Goal: Information Seeking & Learning: Learn about a topic

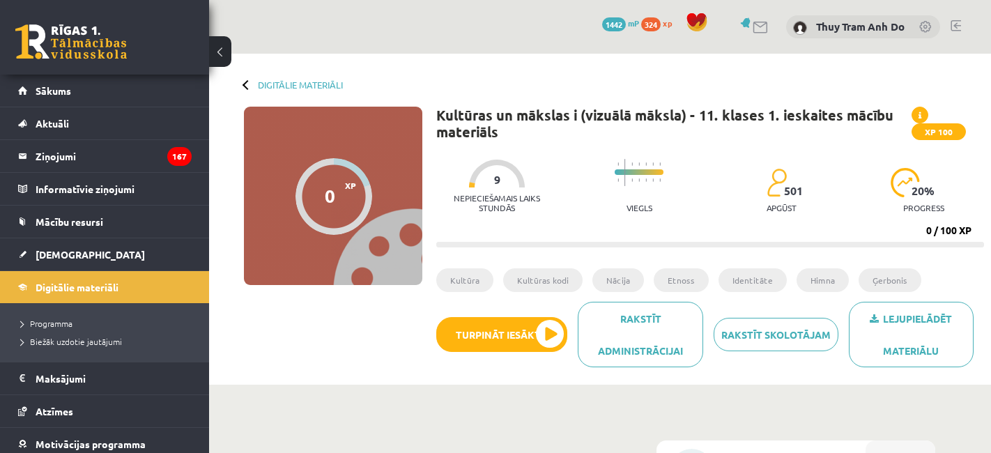
scroll to position [309, 0]
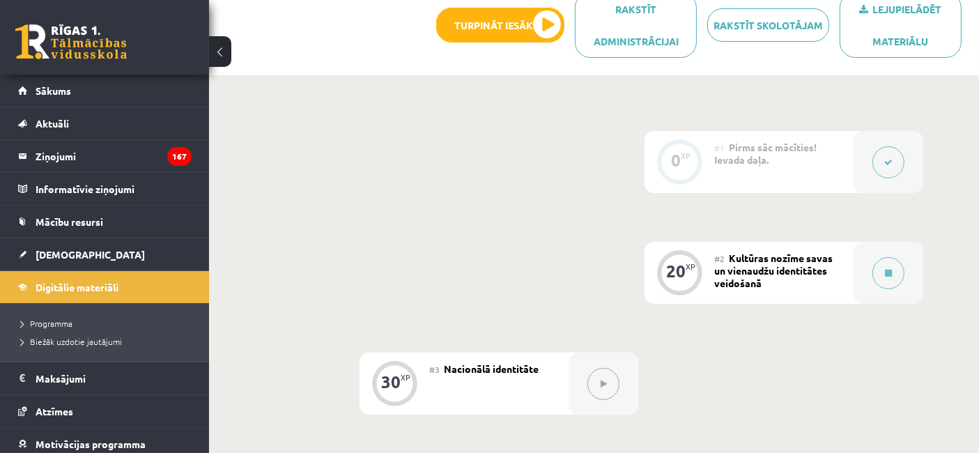
click at [440, 266] on div "0 XP #1 Pirms sāc mācīties! Ievada daļa. 20 XP #2 Kultūras nozīme savas un vien…" at bounding box center [594, 383] width 659 height 505
click at [864, 268] on div at bounding box center [889, 273] width 70 height 62
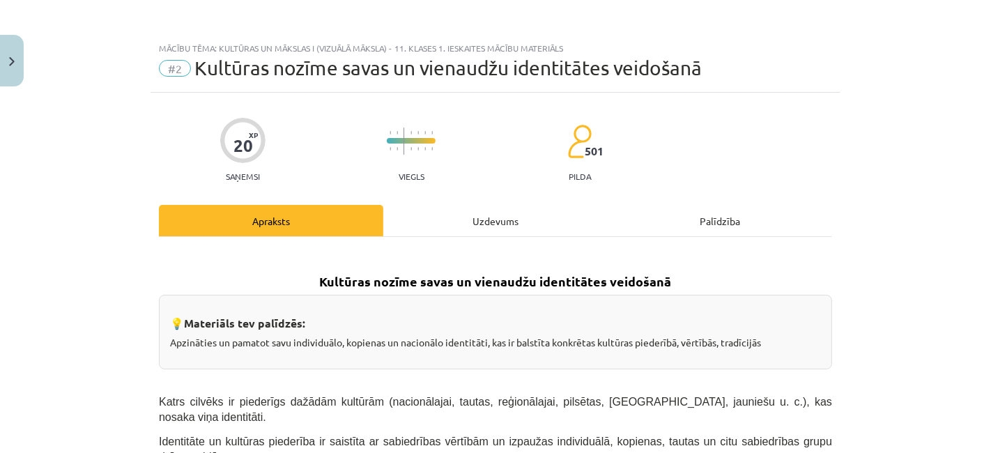
click at [507, 208] on div "Uzdevums" at bounding box center [495, 220] width 224 height 31
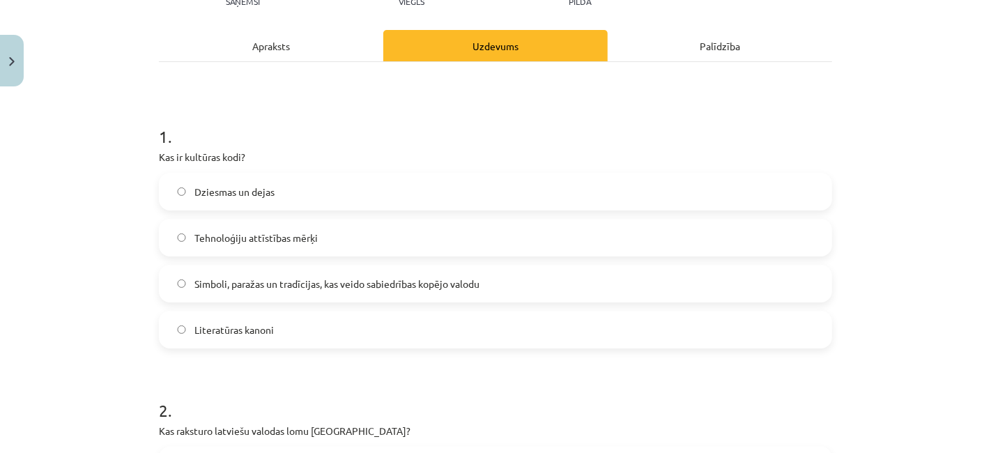
scroll to position [189, 0]
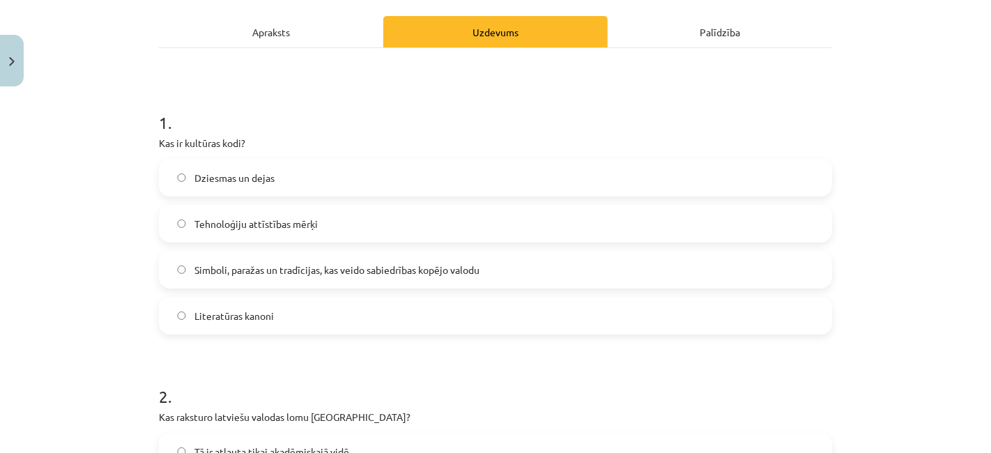
click at [302, 279] on label "Simboli, paražas un tradīcijas, kas veido sabiedrības kopējo valodu" at bounding box center [495, 269] width 671 height 35
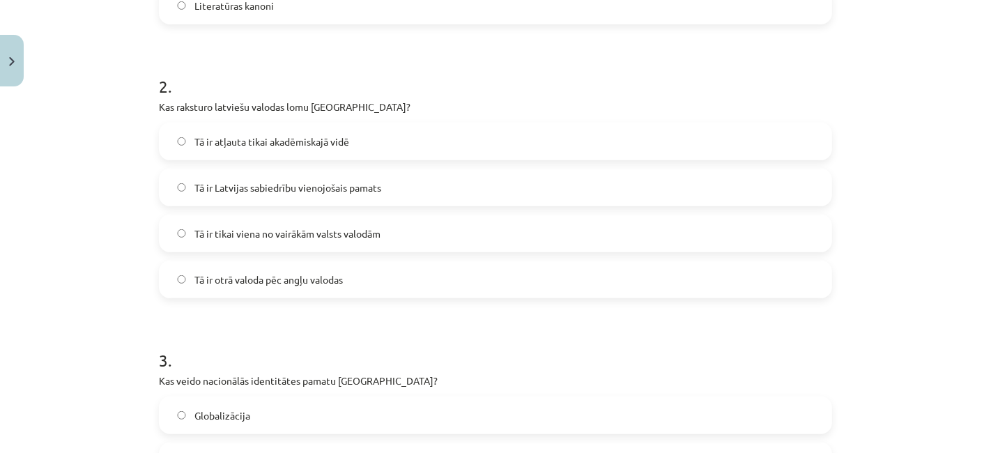
scroll to position [521, 0]
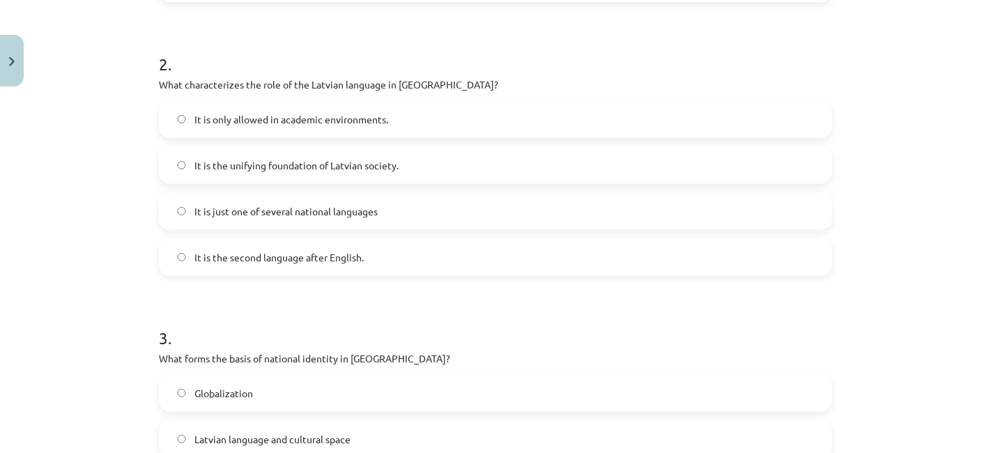
click at [359, 51] on h1 "2 ." at bounding box center [495, 51] width 673 height 43
click at [219, 217] on font "It is just one of several national languages" at bounding box center [285, 211] width 183 height 13
click at [321, 183] on label "It is the unifying foundation of Latvian society." at bounding box center [495, 165] width 671 height 35
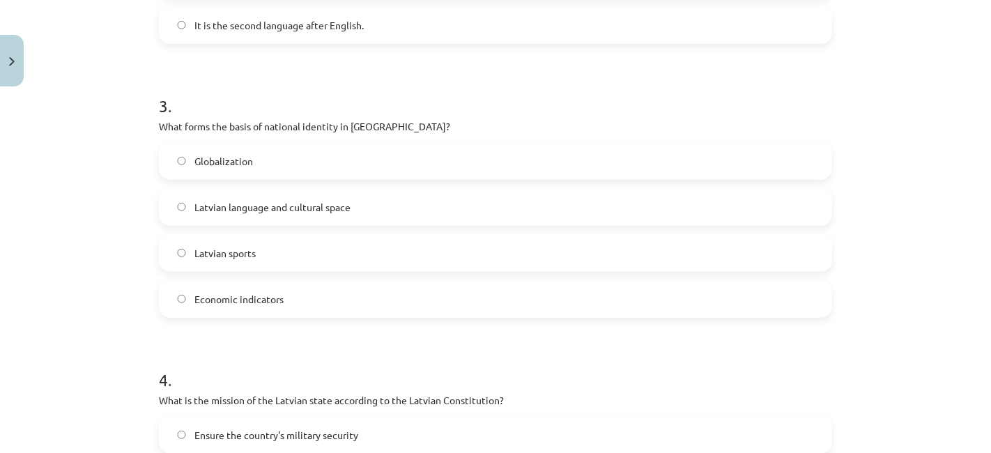
drag, startPoint x: 318, startPoint y: 125, endPoint x: 277, endPoint y: 111, distance: 43.4
click at [277, 111] on h1 "3 ." at bounding box center [495, 93] width 673 height 43
click at [291, 213] on font "Latvian language and cultural space" at bounding box center [272, 207] width 156 height 13
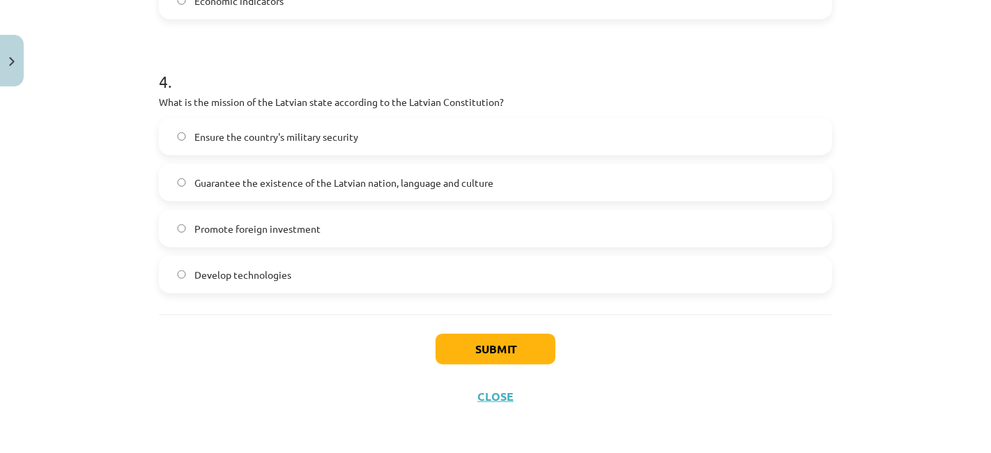
scroll to position [1063, 0]
click at [265, 187] on font "Guarantee the existence of the Latvian nation, language and culture" at bounding box center [343, 180] width 299 height 13
click at [507, 362] on button "Submit" at bounding box center [496, 347] width 120 height 31
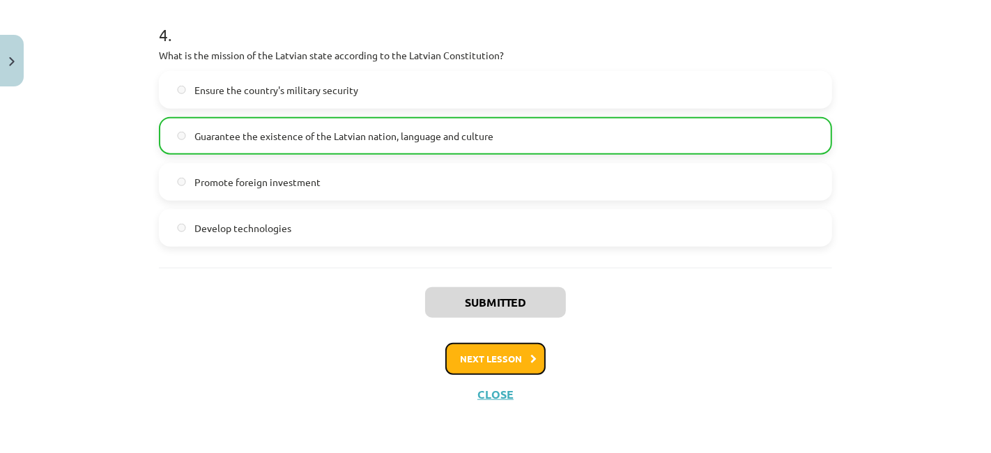
click at [507, 357] on font "Next lesson" at bounding box center [491, 359] width 62 height 12
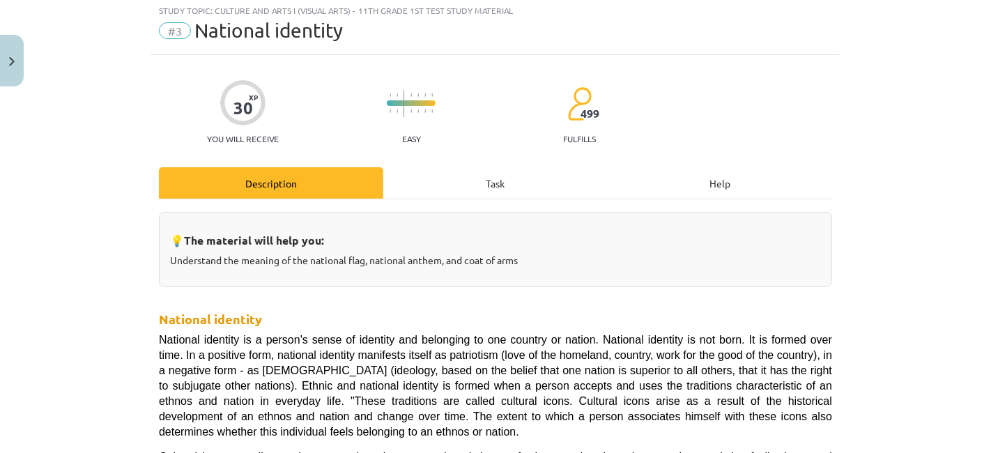
scroll to position [34, 0]
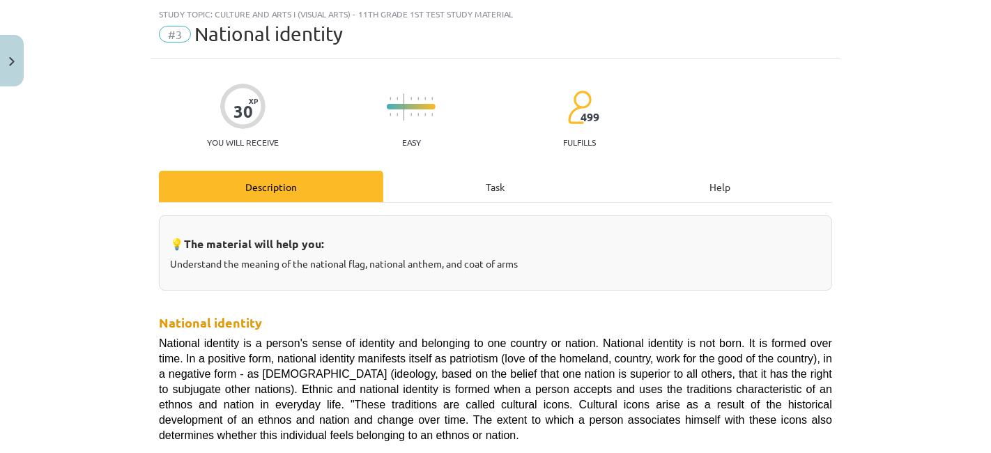
click at [484, 192] on div "Task" at bounding box center [495, 186] width 224 height 31
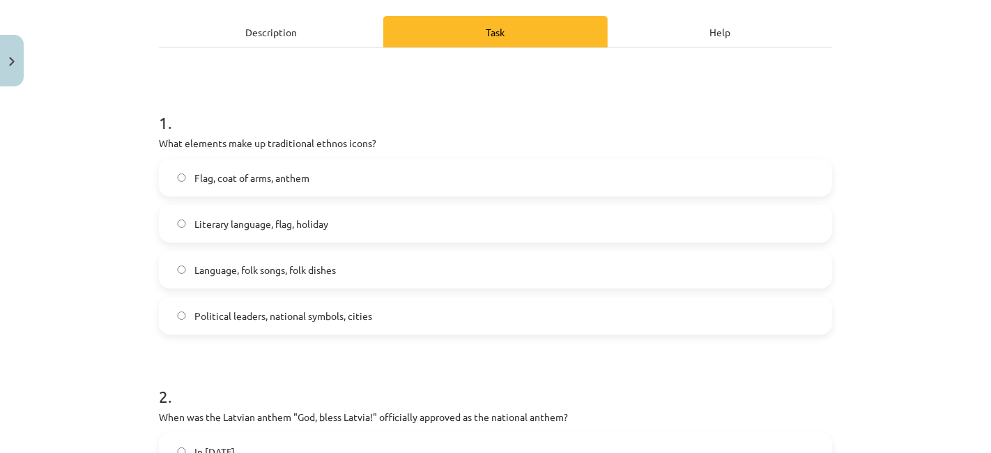
click at [302, 36] on div "Description" at bounding box center [271, 31] width 224 height 31
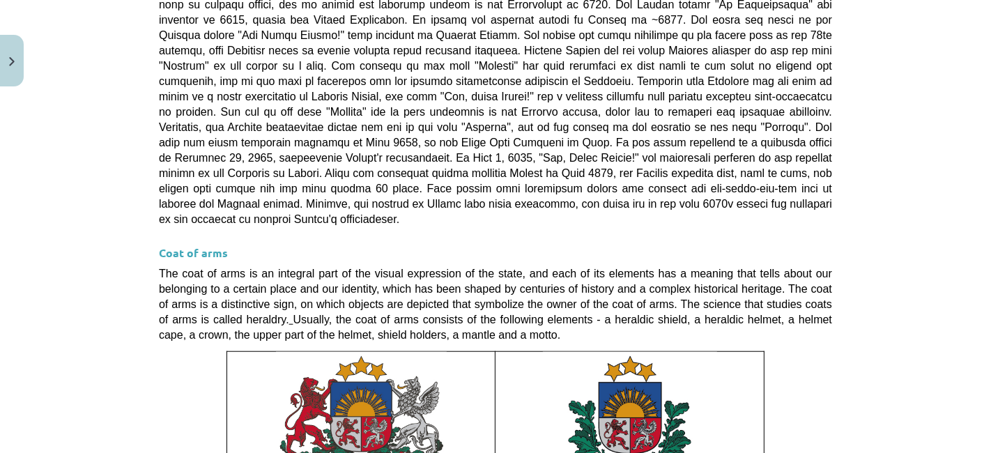
scroll to position [1141, 0]
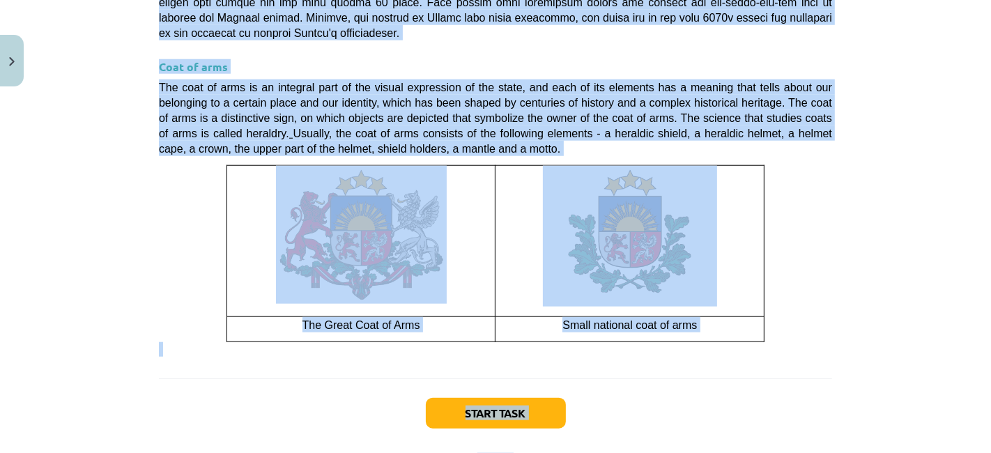
drag, startPoint x: 133, startPoint y: 186, endPoint x: 717, endPoint y: 360, distance: 609.5
click at [722, 355] on div "Study topic: Culture and Arts I (Visual Arts) - 11th grade 1st test study mater…" at bounding box center [495, 226] width 991 height 453
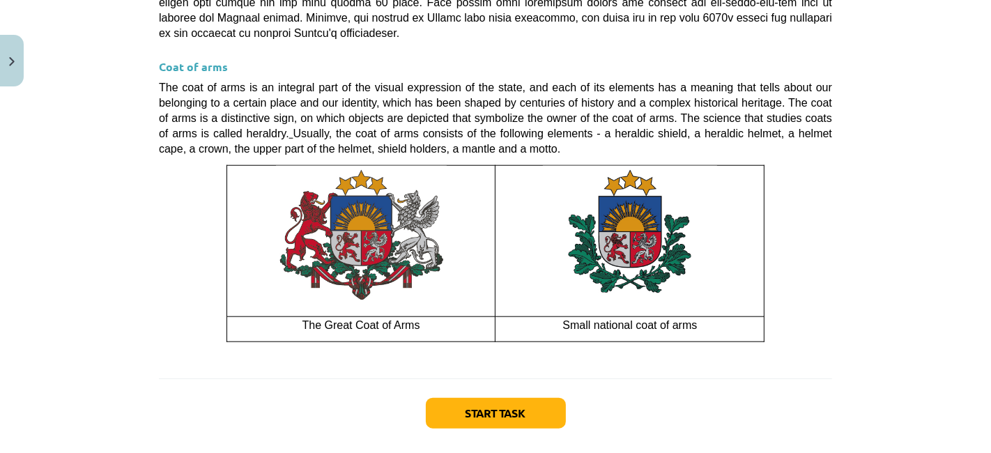
click at [717, 378] on div "Start task Close" at bounding box center [495, 427] width 673 height 98
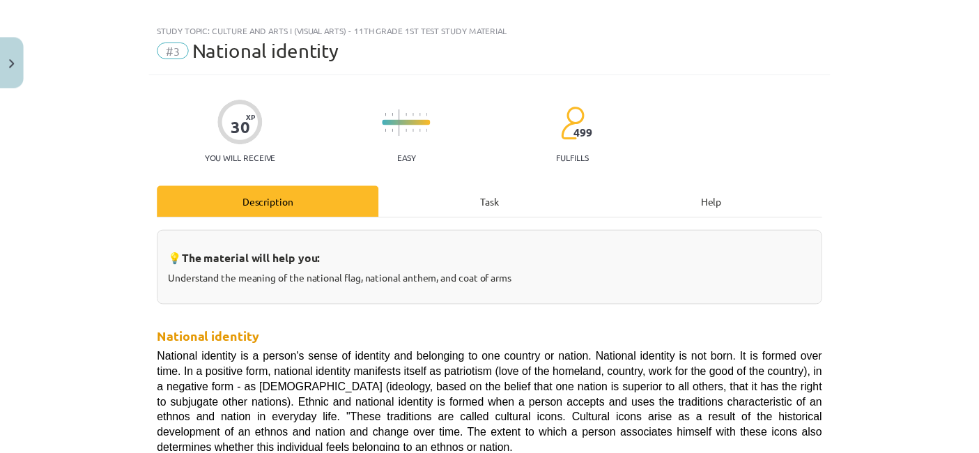
scroll to position [0, 0]
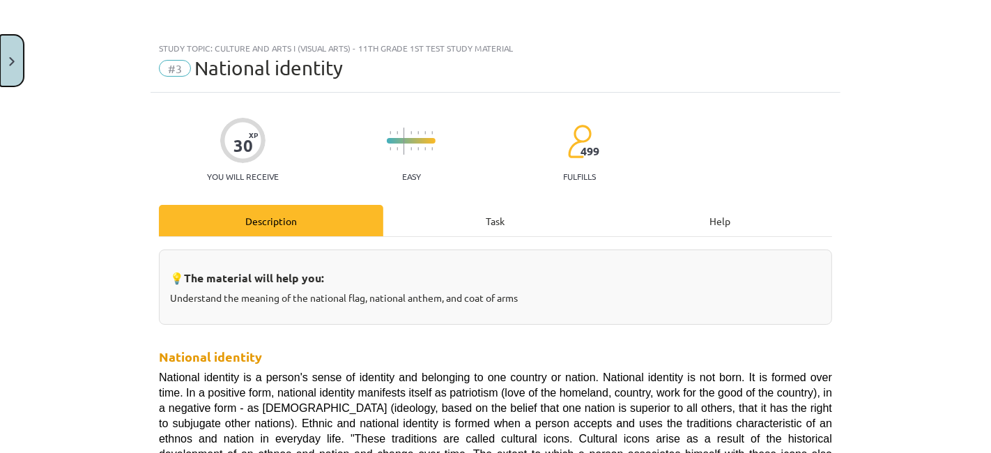
click at [10, 58] on img "Close" at bounding box center [12, 61] width 6 height 9
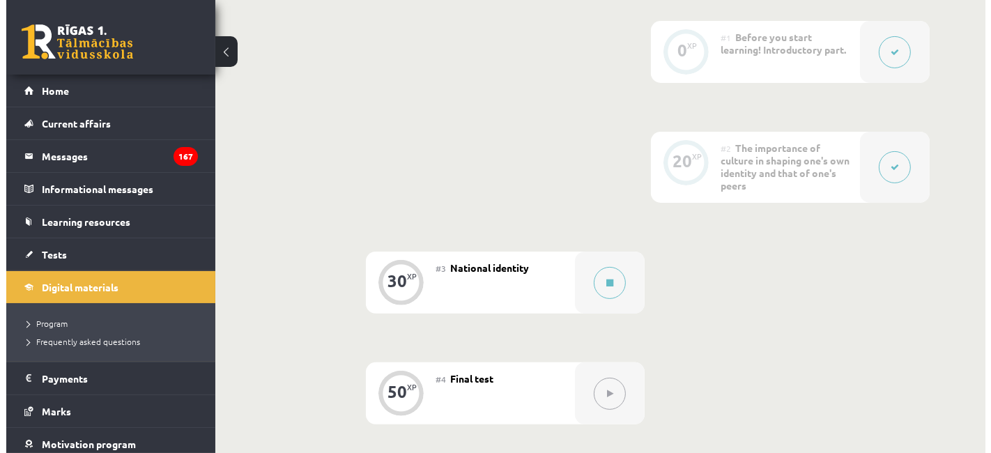
scroll to position [387, 0]
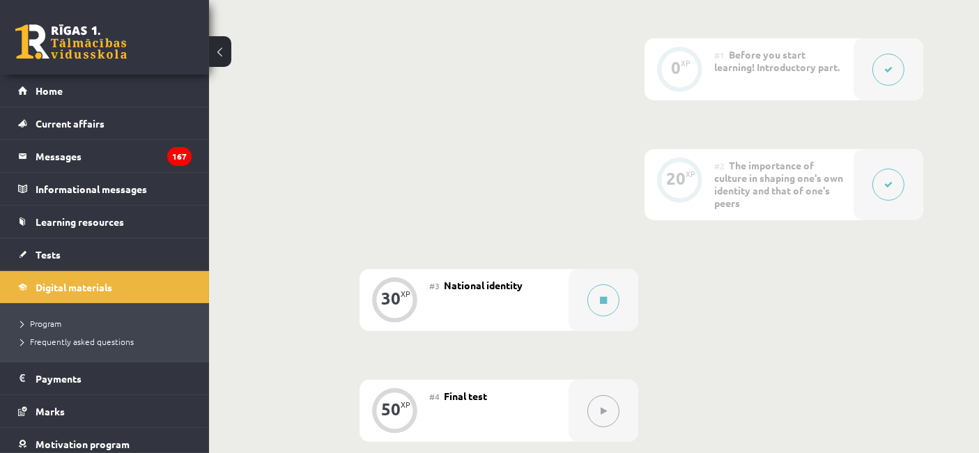
click at [898, 192] on button at bounding box center [889, 185] width 32 height 32
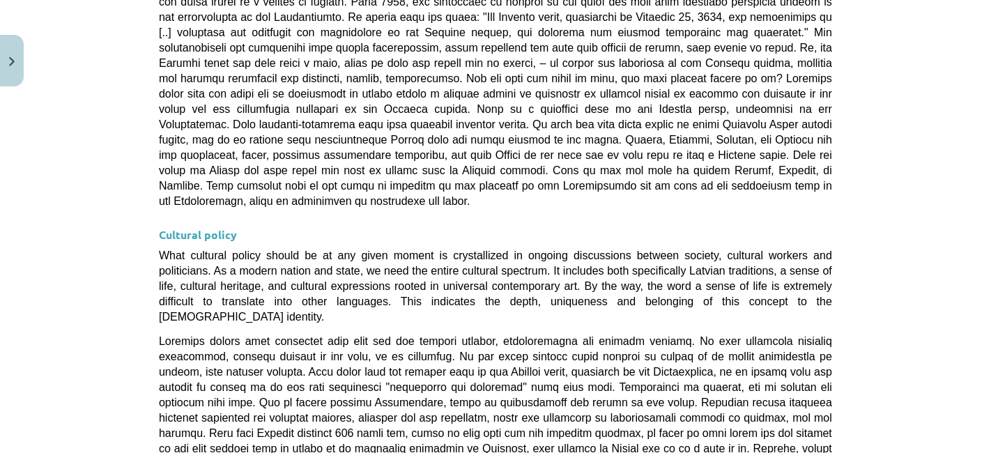
scroll to position [4032, 0]
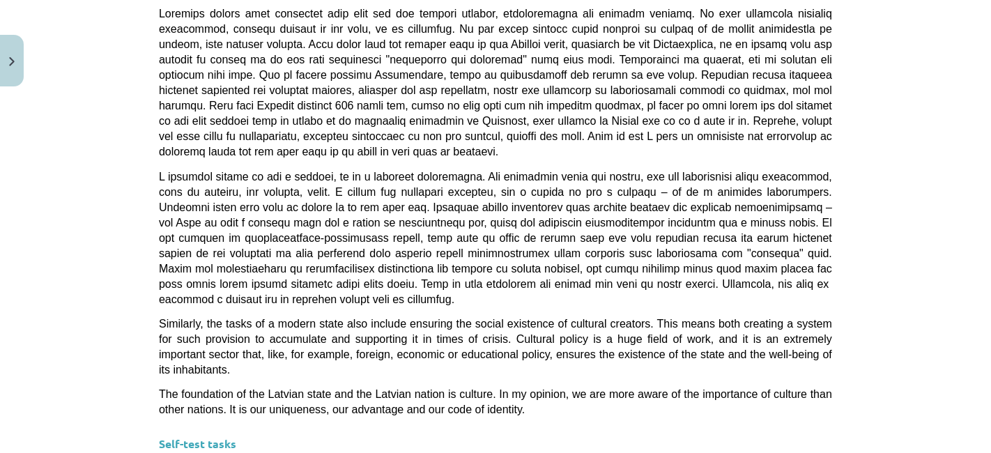
drag, startPoint x: 245, startPoint y: 132, endPoint x: 815, endPoint y: 489, distance: 673.2
drag, startPoint x: 809, startPoint y: 254, endPoint x: 802, endPoint y: 251, distance: 7.2
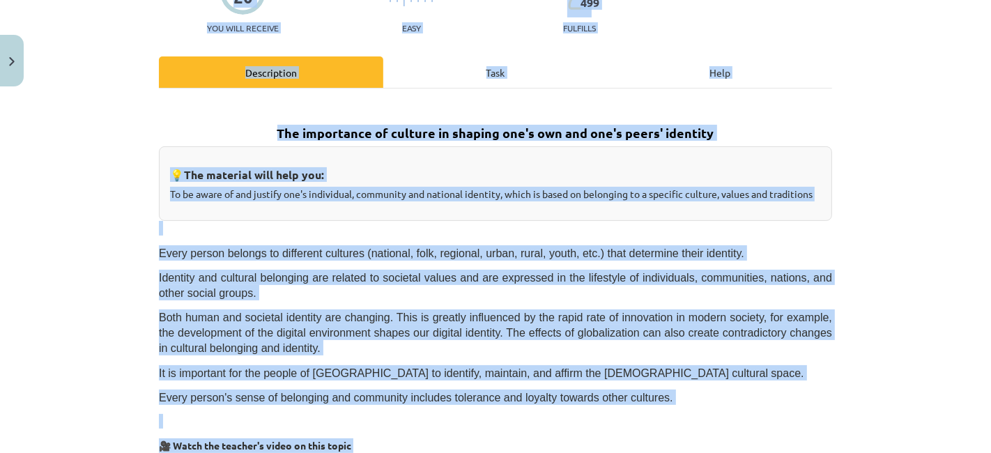
scroll to position [79, 0]
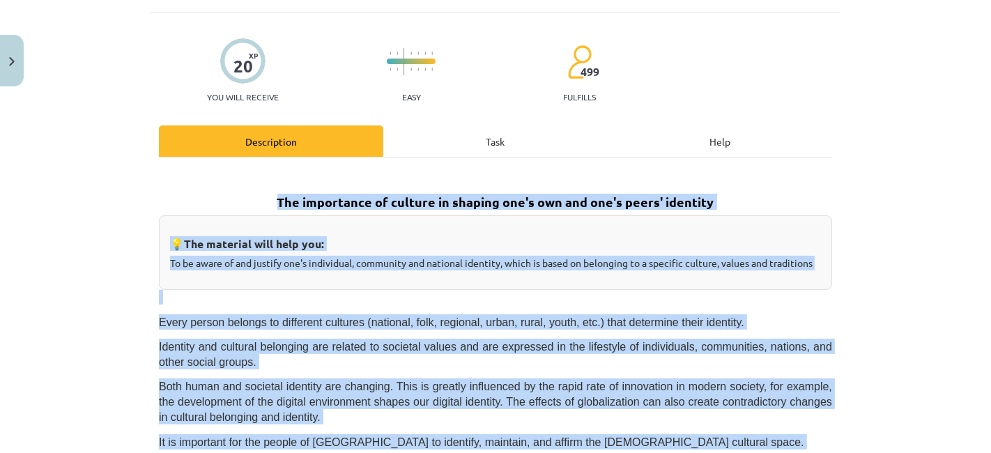
drag, startPoint x: 799, startPoint y: 242, endPoint x: 251, endPoint y: 197, distance: 550.3
copy div "Lor ipsumdolor si ametcon ad elitsed doe't inc utl etd'm aliqu' enimadmi 💡 Ven …"
click at [277, 210] on font "The importance of culture in shaping one's own and one's peers' identity" at bounding box center [495, 202] width 437 height 16
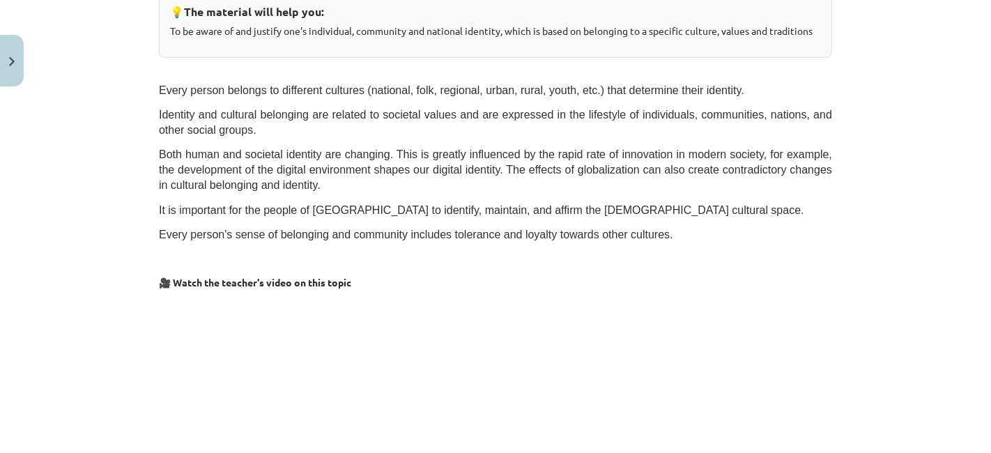
scroll to position [234, 0]
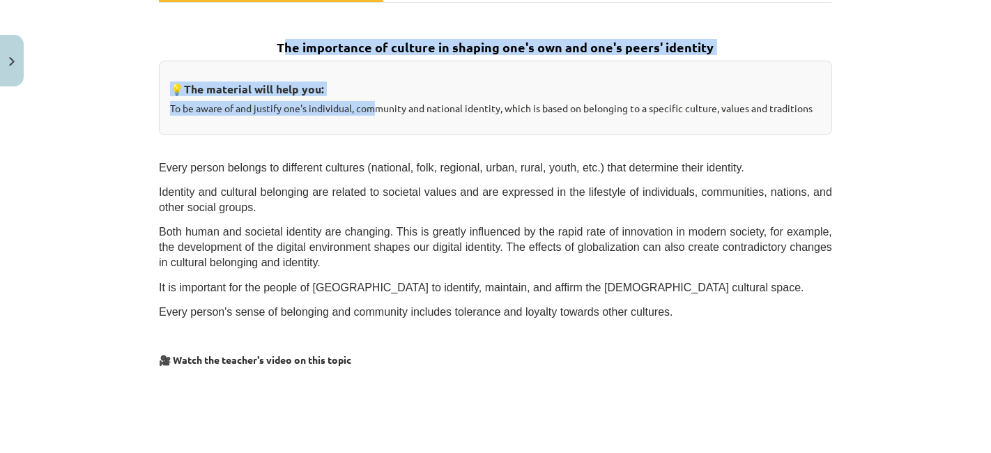
drag, startPoint x: 280, startPoint y: 64, endPoint x: 371, endPoint y: 125, distance: 109.0
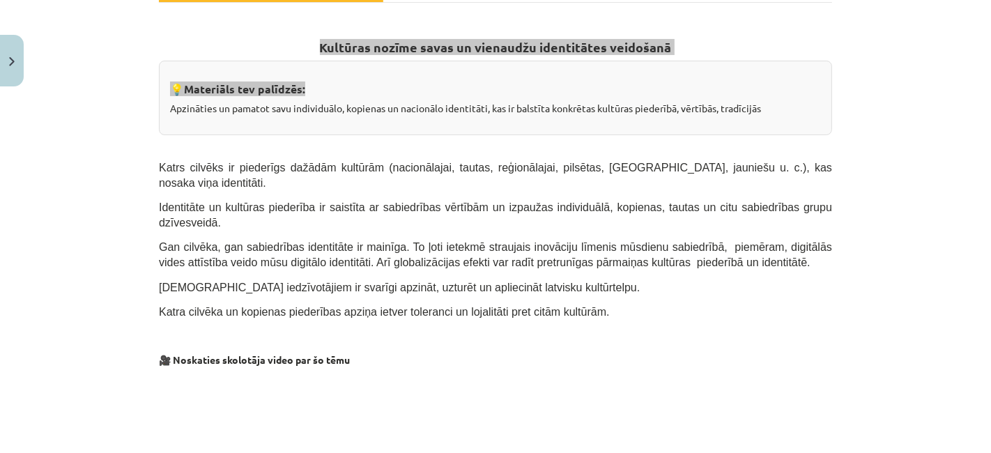
scroll to position [402, 0]
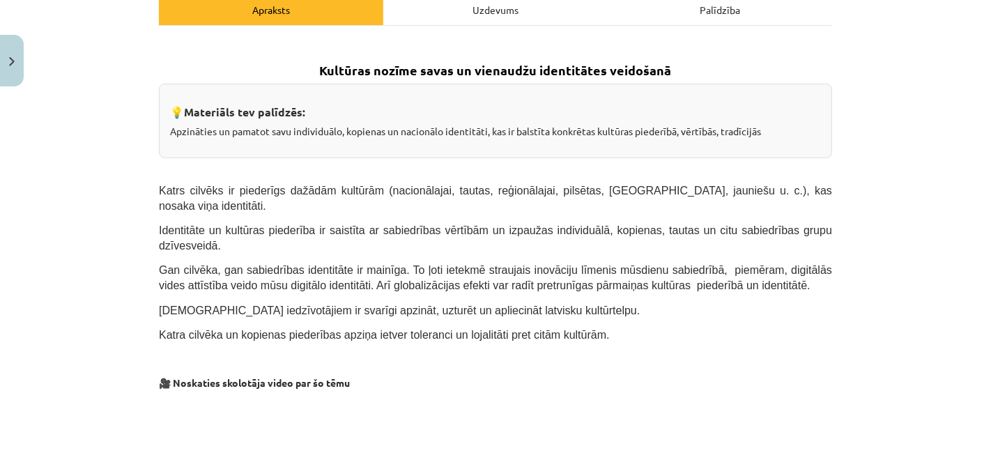
click at [261, 52] on h2 "Kultūras nozīme savas un vienaudžu identitātes veidošanā" at bounding box center [495, 58] width 673 height 41
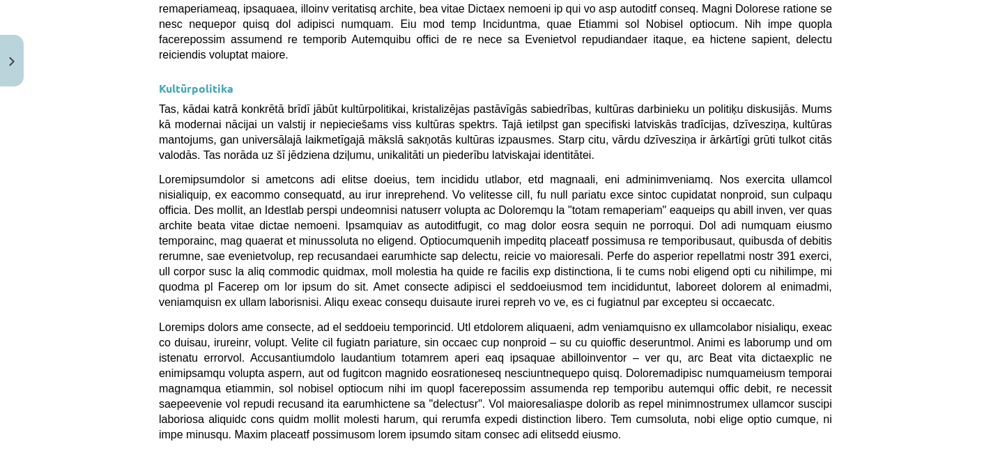
scroll to position [3808, 0]
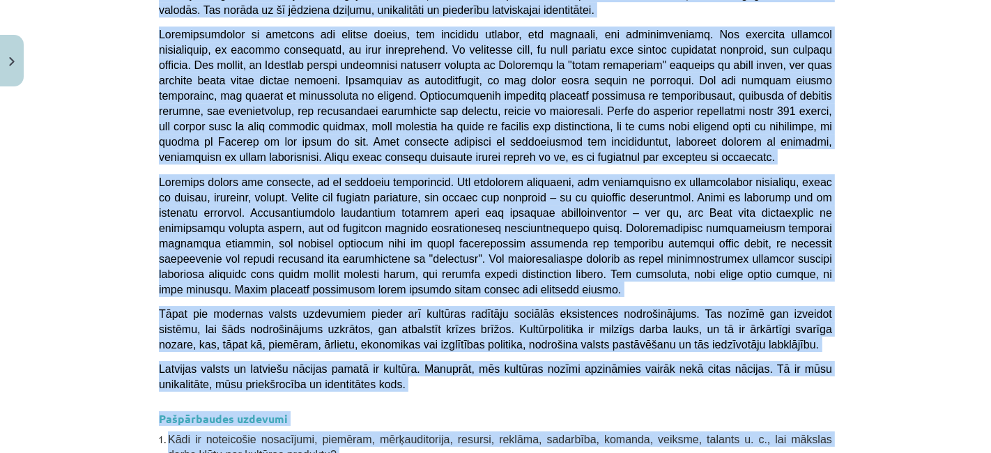
drag, startPoint x: 296, startPoint y: 58, endPoint x: 918, endPoint y: 284, distance: 662.1
click at [918, 284] on div "Mācību tēma: Kultūras un mākslas i (vizuālā māksla) - 11. klases 1. ieskaites m…" at bounding box center [495, 226] width 991 height 453
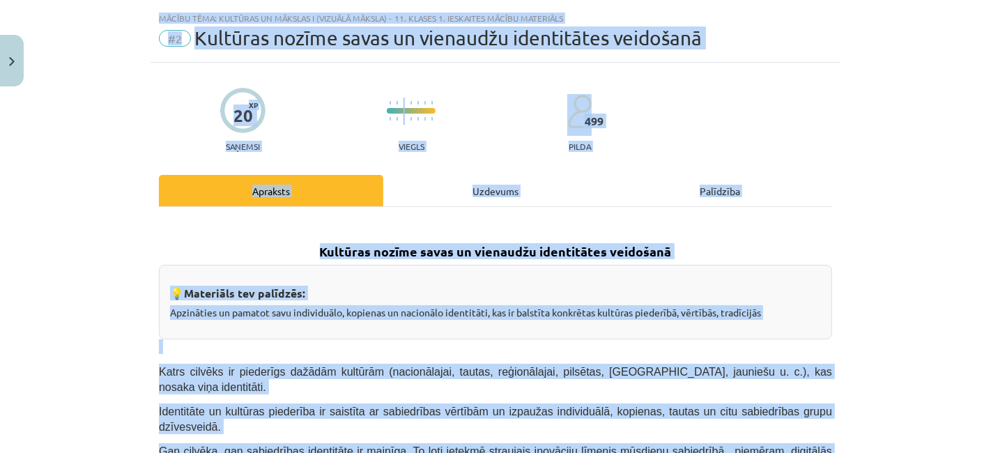
scroll to position [0, 0]
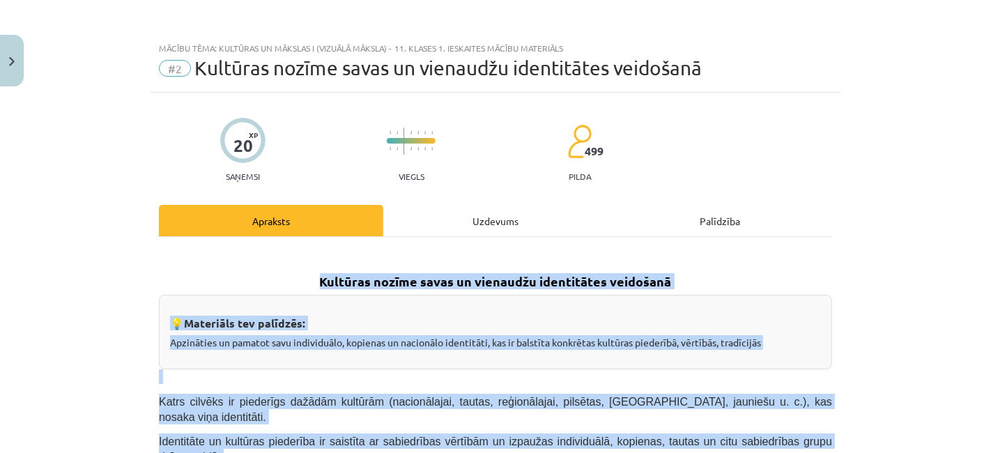
drag, startPoint x: 706, startPoint y: 245, endPoint x: 274, endPoint y: 275, distance: 433.2
copy div "Loremips dolors ametc ad elitseddo eiusmodtemp incididun 💡 Utlaboree dol magnaa…"
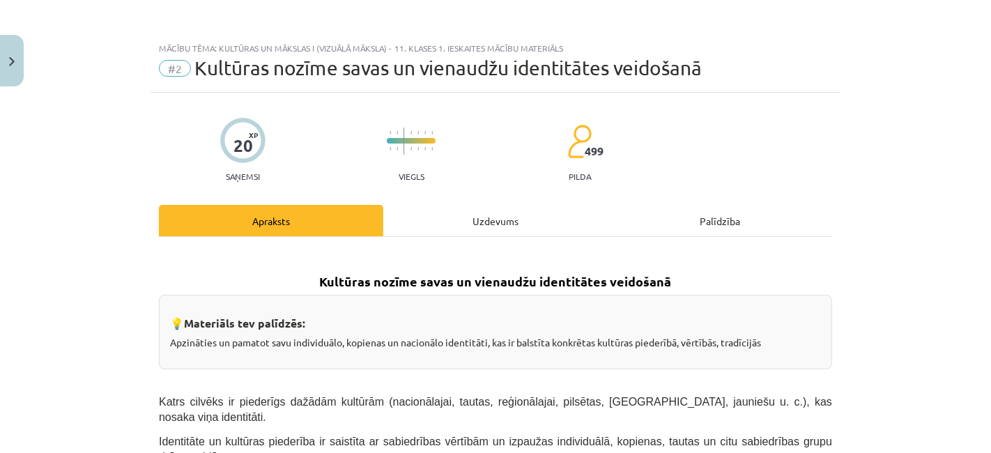
click at [413, 213] on div "Uzdevums" at bounding box center [495, 220] width 224 height 31
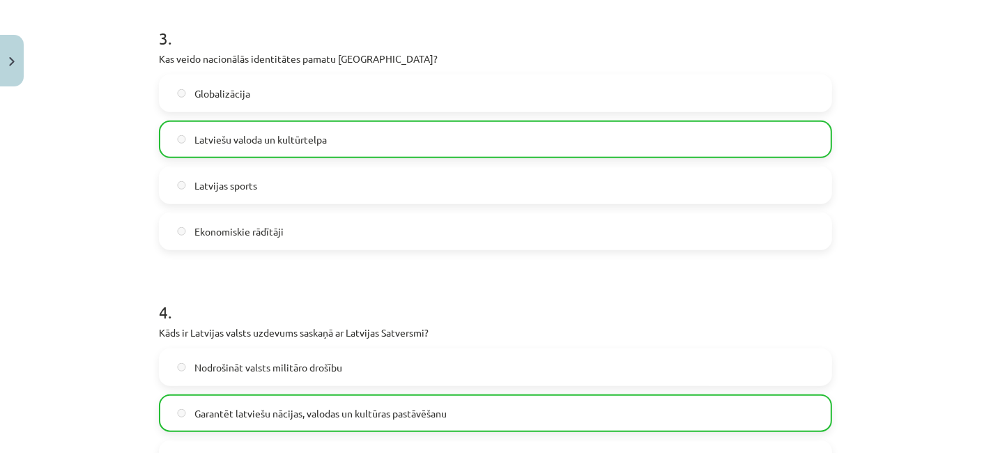
scroll to position [1096, 0]
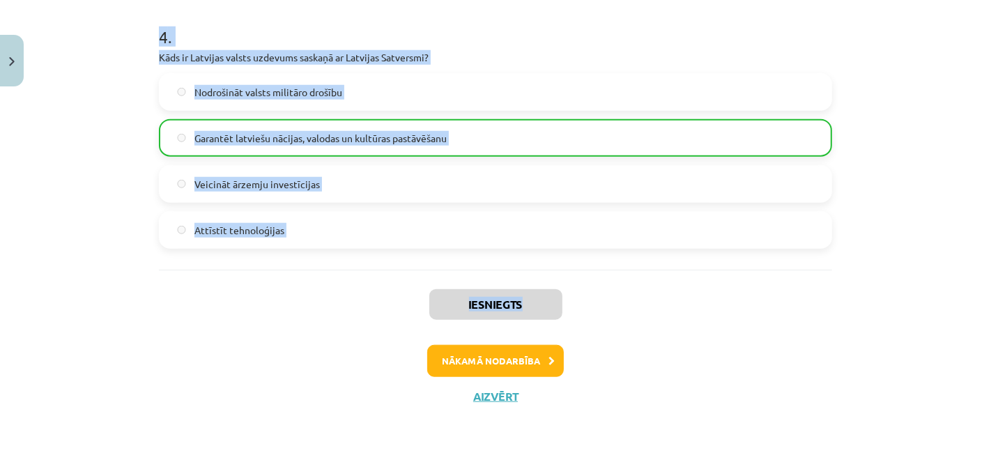
drag, startPoint x: 145, startPoint y: 112, endPoint x: 547, endPoint y: 273, distance: 433.2
copy div "1 . Kas ir kultūras kodi? Dziesmas un dejas Tehnoloģiju attīstības mērķi Simbol…"
click at [497, 353] on button "Nākamā nodarbība" at bounding box center [495, 361] width 137 height 32
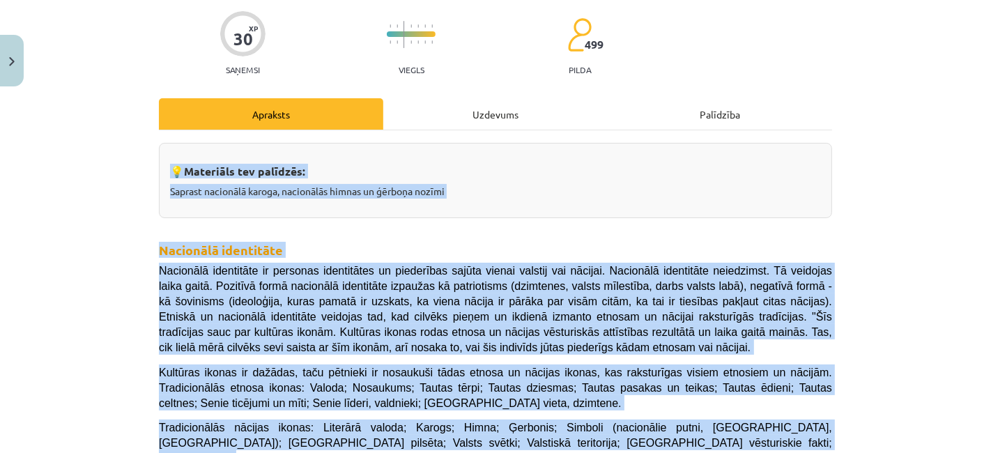
scroll to position [266, 0]
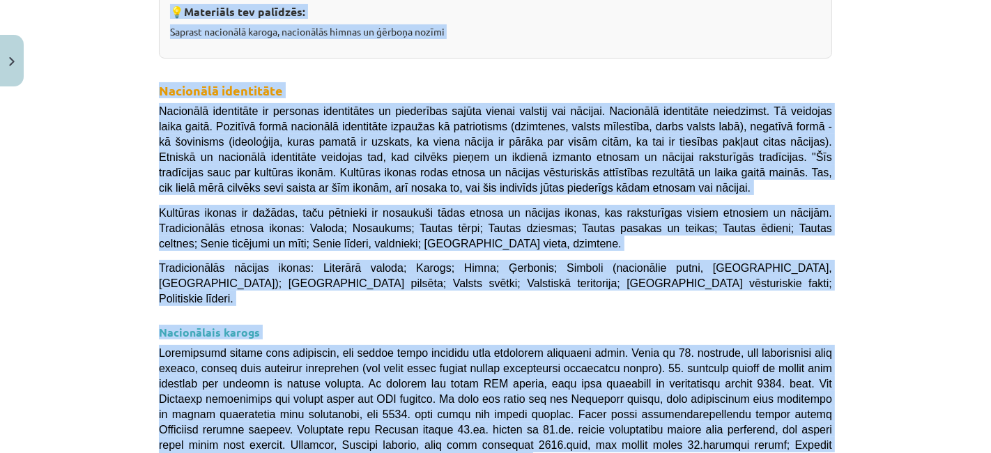
click at [337, 123] on span "Nacionālā identitāte ir personas identitātes un piederības sajūta vienai valsti…" at bounding box center [495, 149] width 673 height 89
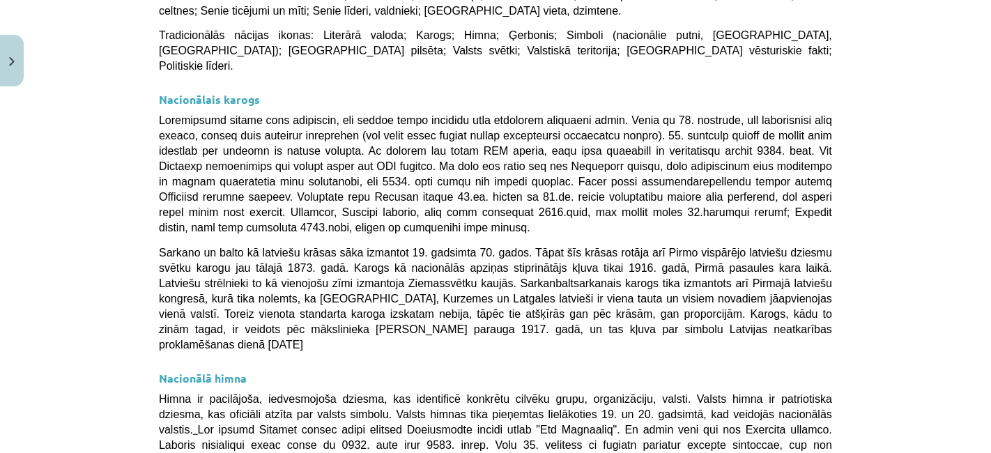
scroll to position [387, 0]
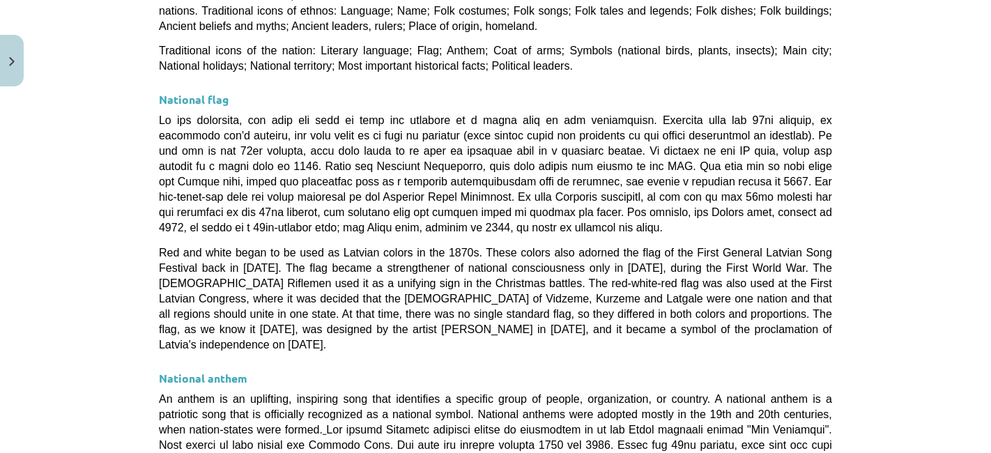
click at [277, 82] on h3 "National flag" at bounding box center [495, 95] width 673 height 26
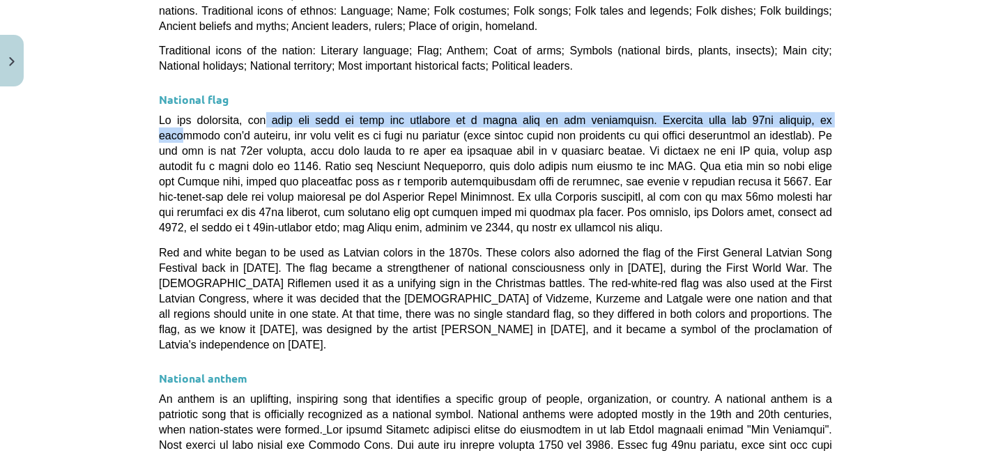
drag, startPoint x: 253, startPoint y: 92, endPoint x: 779, endPoint y: 98, distance: 525.6
click at [779, 98] on div "💡 The material will help you: Understand the meaning of the national flag, nati…" at bounding box center [495, 374] width 673 height 1248
click at [779, 114] on font at bounding box center [495, 173] width 673 height 119
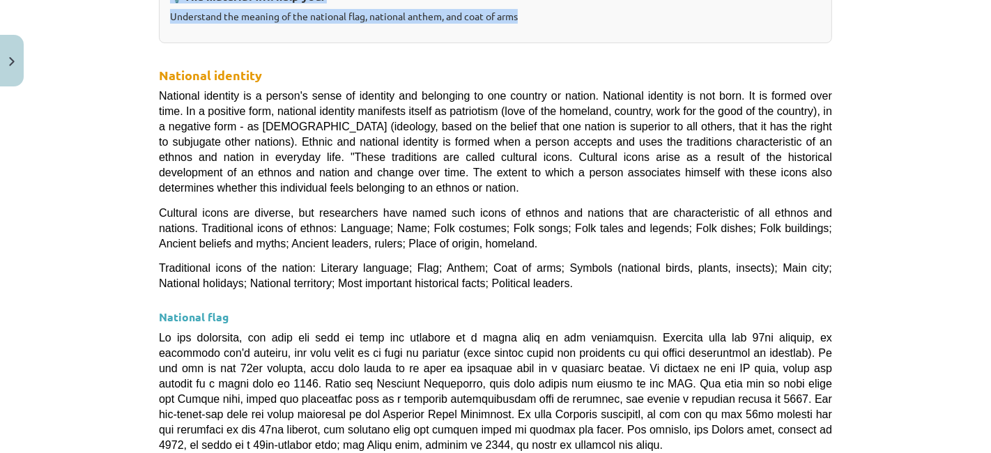
scroll to position [6, 0]
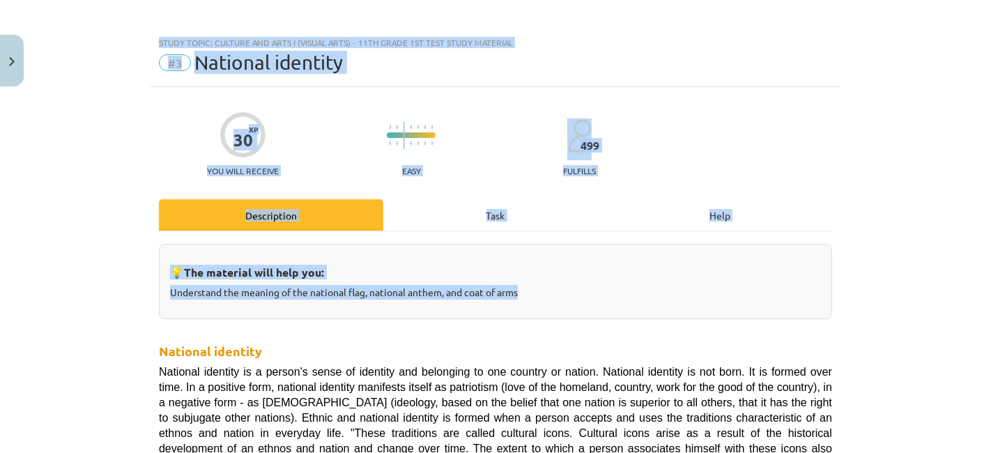
drag, startPoint x: 153, startPoint y: 162, endPoint x: 676, endPoint y: -36, distance: 559.6
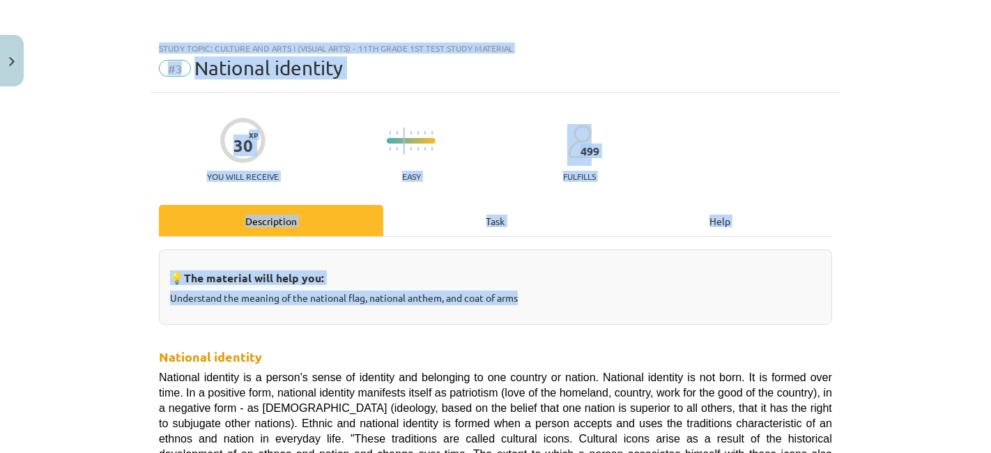
click at [121, 217] on div "Study topic: Culture and Arts I (Visual Arts) - 11th grade 1st test study mater…" at bounding box center [495, 226] width 991 height 453
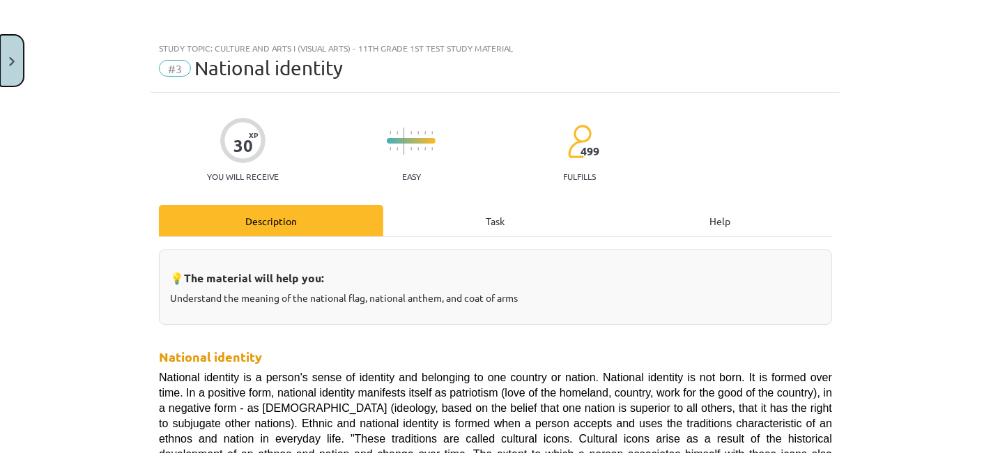
click at [19, 63] on button "Close" at bounding box center [12, 61] width 24 height 52
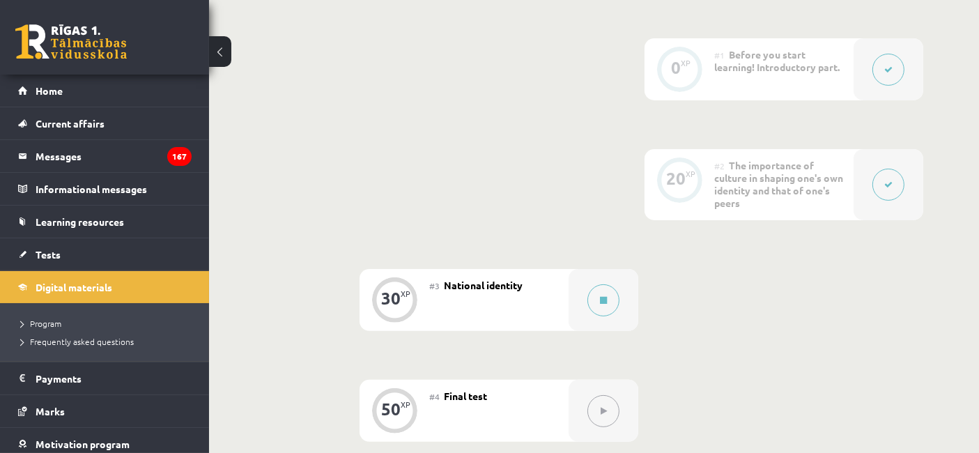
click at [838, 171] on div "#2 The importance of culture in shaping one's own identity and that of one's pe…" at bounding box center [783, 184] width 139 height 71
click at [890, 181] on icon at bounding box center [888, 185] width 8 height 8
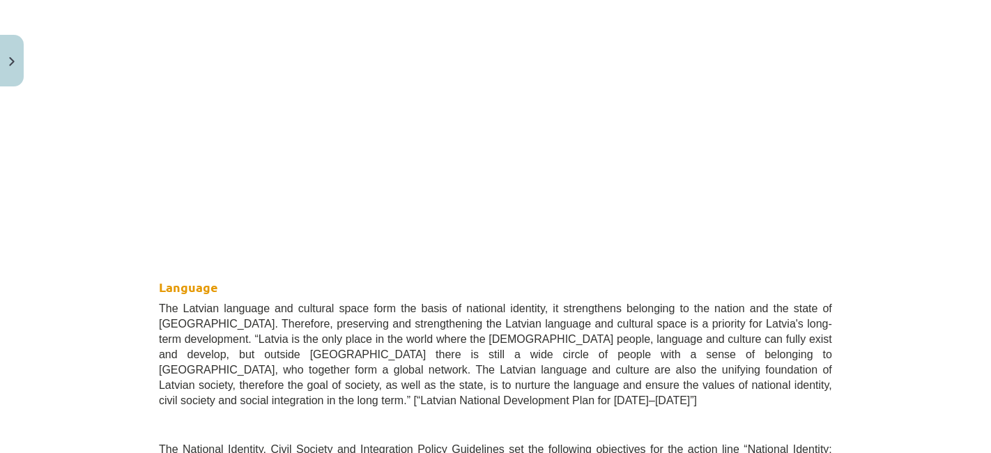
scroll to position [232, 0]
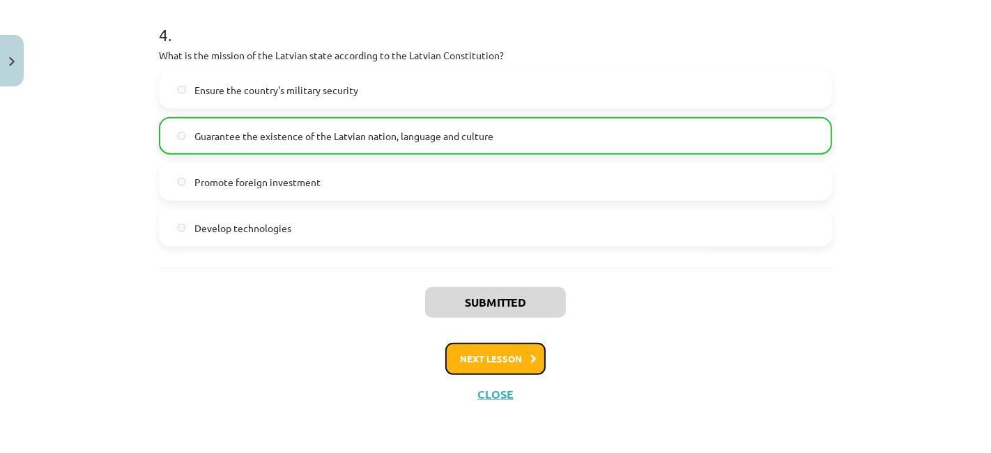
click at [472, 351] on button "Next lesson" at bounding box center [495, 359] width 100 height 32
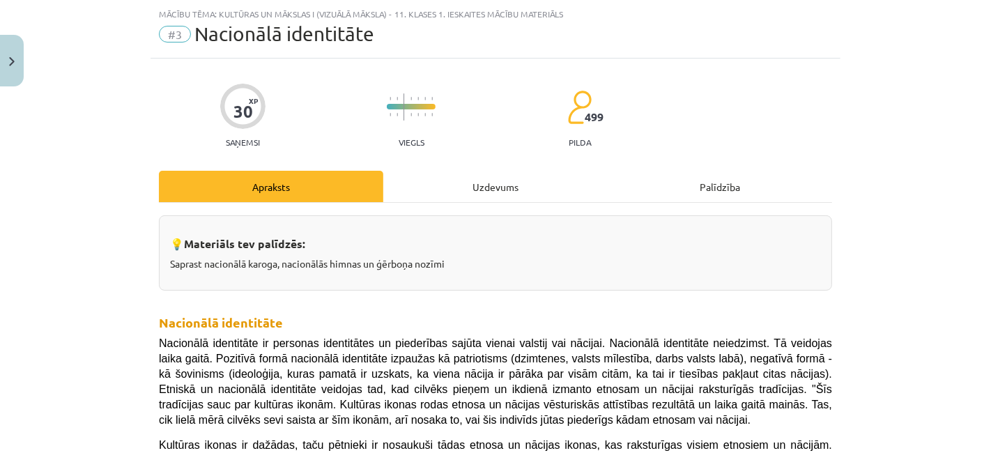
scroll to position [402, 0]
click at [574, 48] on div "Mācību tēma: Kultūras un mākslas i (vizuālā māksla) - 11. klases 1. ieskaites m…" at bounding box center [496, 30] width 690 height 58
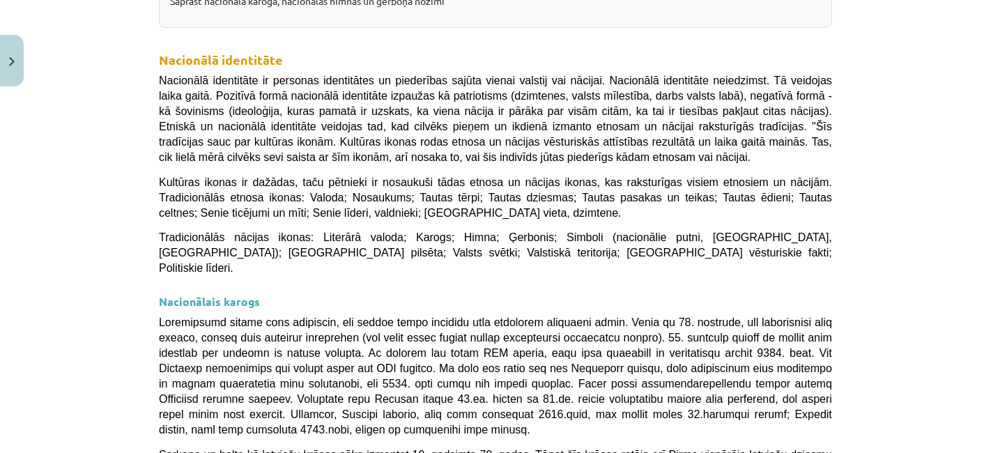
scroll to position [266, 0]
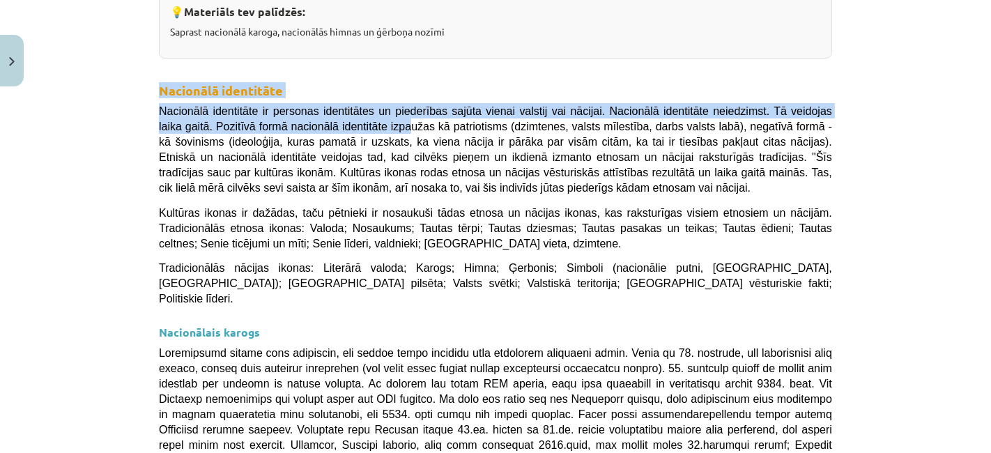
drag, startPoint x: 204, startPoint y: 98, endPoint x: 348, endPoint y: 112, distance: 145.6
click at [348, 112] on span "Nacionālā identitāte ir personas identitātes un piederības sajūta vienai valsti…" at bounding box center [495, 149] width 673 height 89
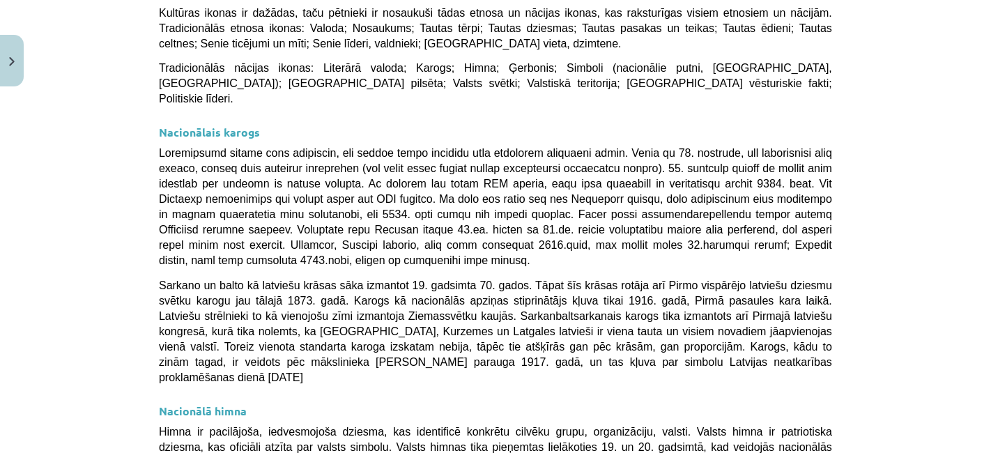
scroll to position [1095, 0]
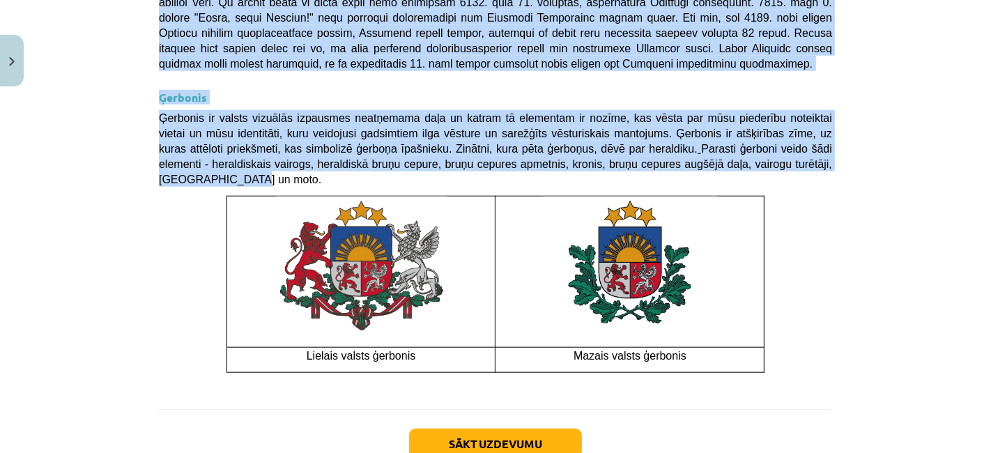
drag, startPoint x: 147, startPoint y: 82, endPoint x: 716, endPoint y: 80, distance: 568.7
copy div "Loremipsu dolorsitam Consectet adipiscing el seddoeiu temporincid ut laboreetdo…"
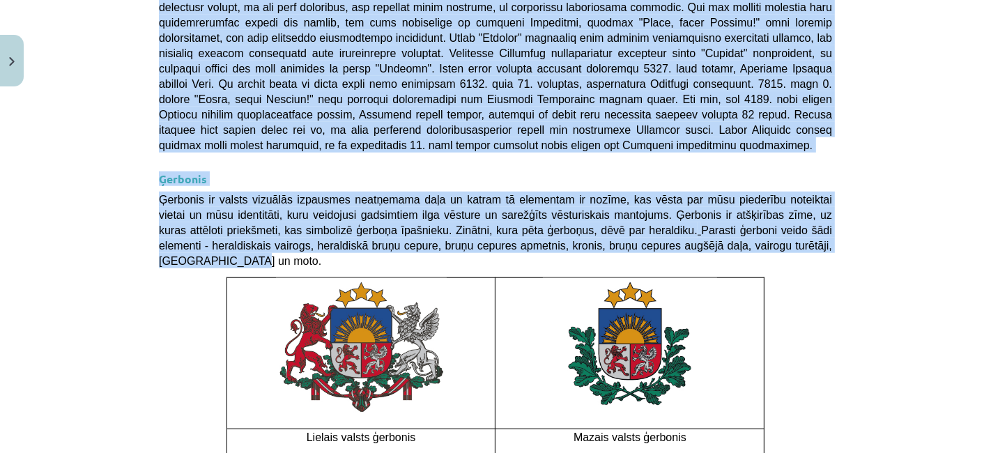
scroll to position [862, 0]
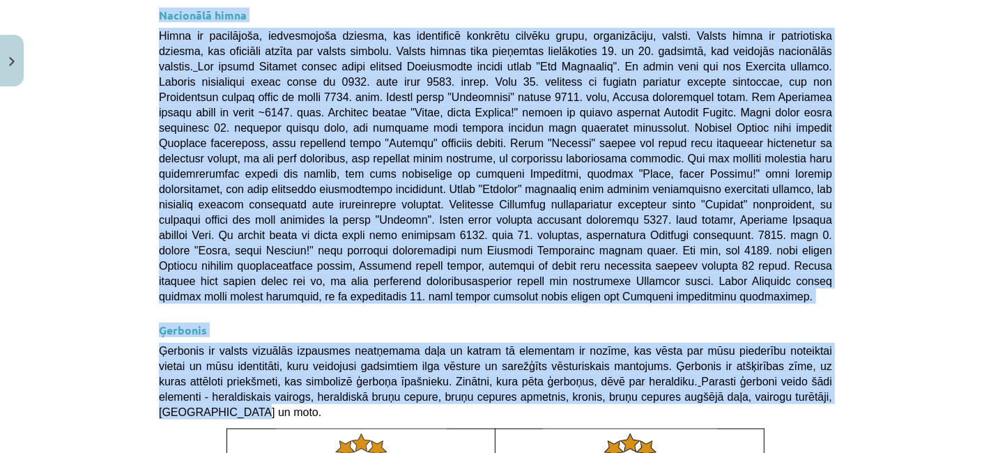
copy div "Loremipsu dolorsitam Consectet adipiscing el seddoeiu temporincid ut laboreetdo…"
